Goal: Obtain resource: Download file/media

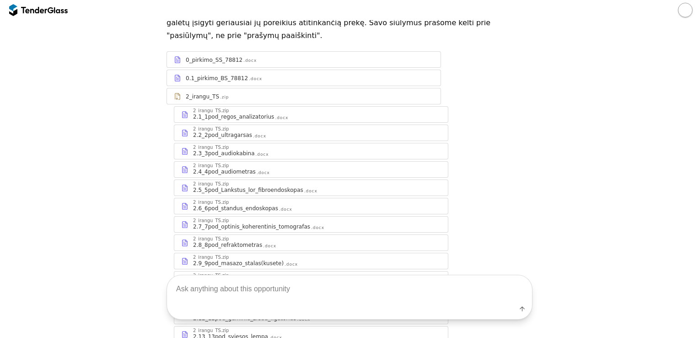
scroll to position [137, 0]
click at [68, 272] on div "Label" at bounding box center [349, 297] width 699 height 81
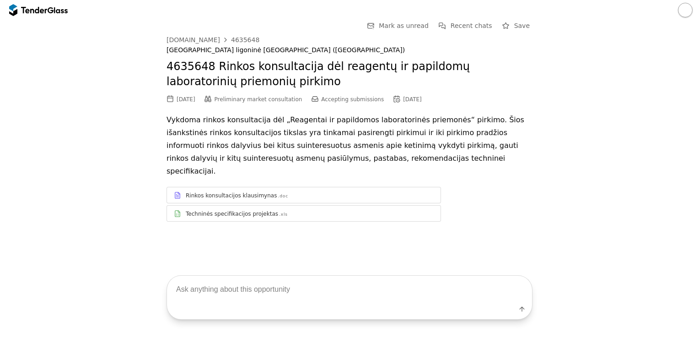
click at [267, 210] on div "Techninės specifikacijos projektas .xls" at bounding box center [310, 213] width 248 height 7
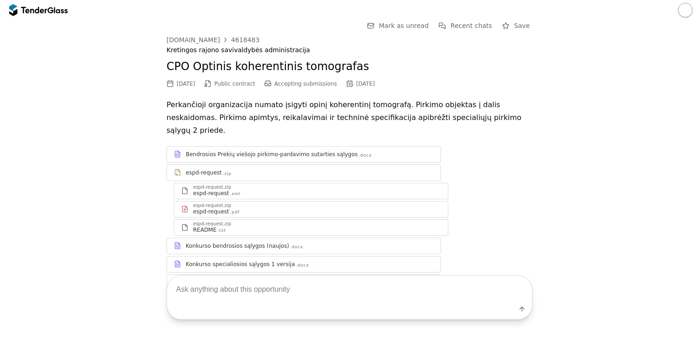
click at [507, 208] on div "Bendrosios Prekių viešojo pirkimo-pardavimo sutarties sąlygos .docx espd-reques…" at bounding box center [350, 227] width 366 height 163
click at [565, 174] on div "Go Back Mark as unread Recent chats Save viesiejipirkimai.lt 4618483 Kretingos …" at bounding box center [350, 171] width 690 height 303
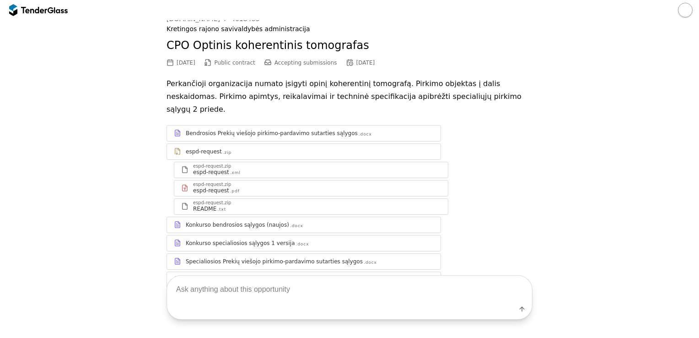
scroll to position [53, 0]
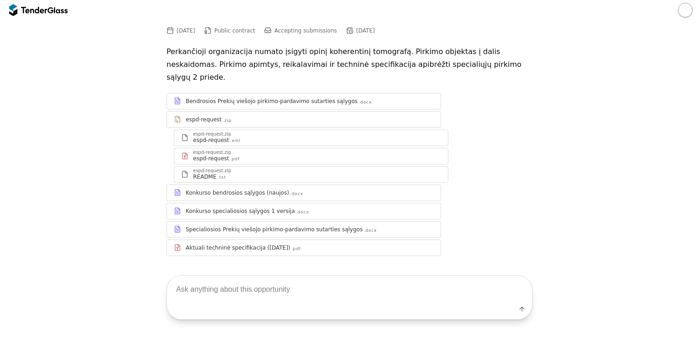
click at [509, 160] on div "Bendrosios Prekių viešojo pirkimo-pardavimo sutarties sąlygos .docx espd-reques…" at bounding box center [350, 174] width 366 height 163
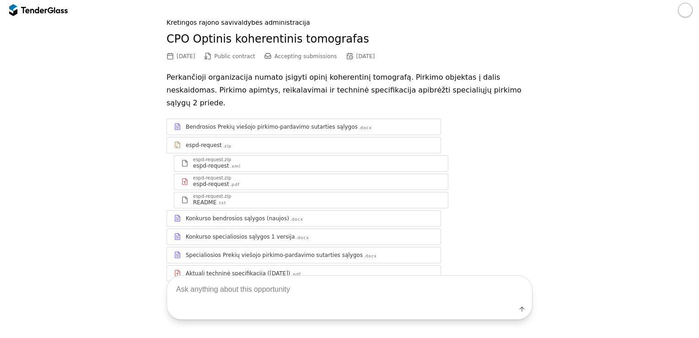
scroll to position [53, 0]
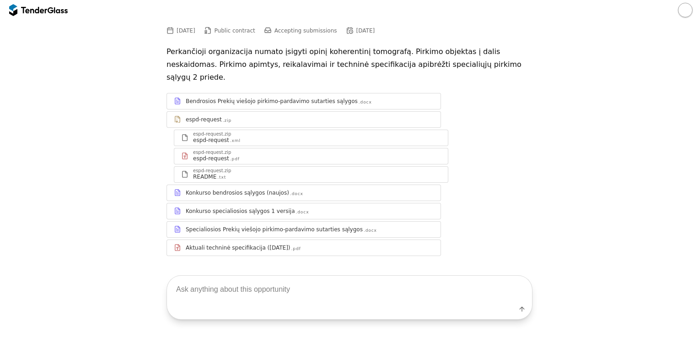
click at [237, 244] on div "Aktuali techninė specifikacija ([DATE])" at bounding box center [238, 247] width 105 height 7
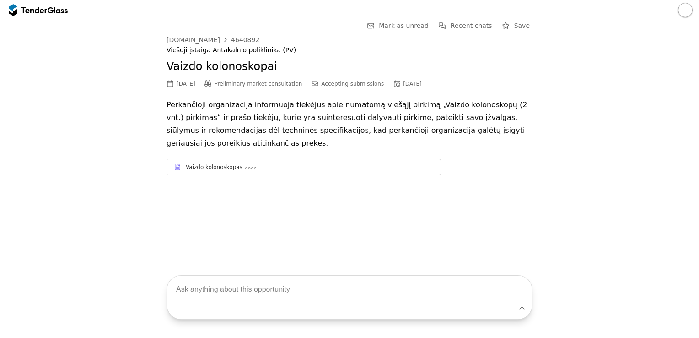
click at [285, 163] on div "Vaizdo kolonoskopas .docx" at bounding box center [310, 166] width 248 height 7
